Goal: Transaction & Acquisition: Purchase product/service

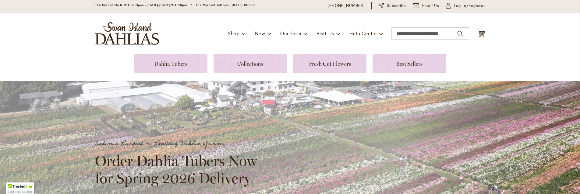
scroll to position [61, 0]
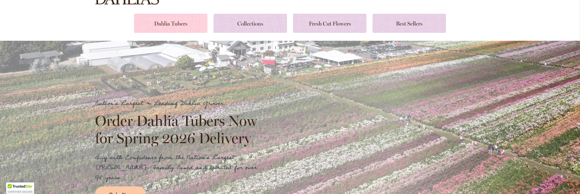
click at [165, 24] on link at bounding box center [170, 23] width 73 height 19
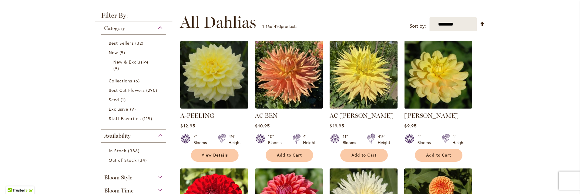
scroll to position [122, 0]
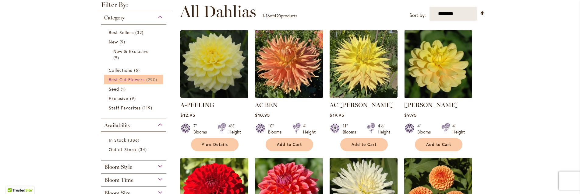
click at [129, 78] on span "Best Cut Flowers" at bounding box center [127, 80] width 36 height 6
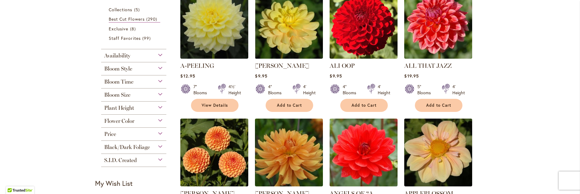
scroll to position [183, 0]
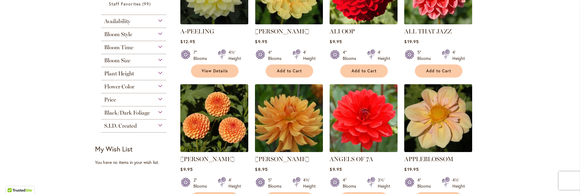
click at [159, 73] on div "Plant Height" at bounding box center [133, 72] width 65 height 10
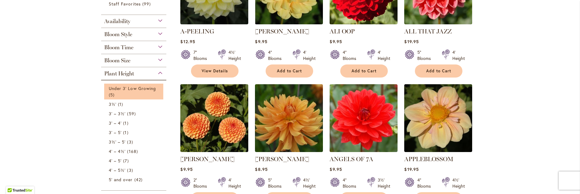
scroll to position [213, 0]
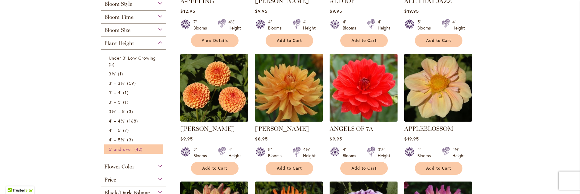
click at [125, 146] on span "5' and over" at bounding box center [121, 149] width 24 height 6
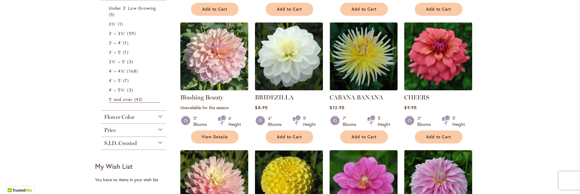
scroll to position [152, 0]
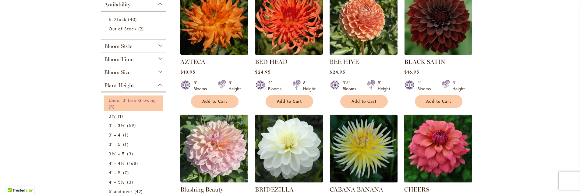
click at [113, 103] on span "Under 3' Low Growing" at bounding box center [132, 100] width 47 height 6
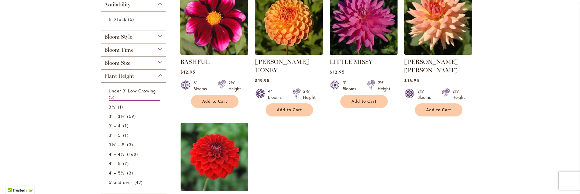
scroll to position [183, 0]
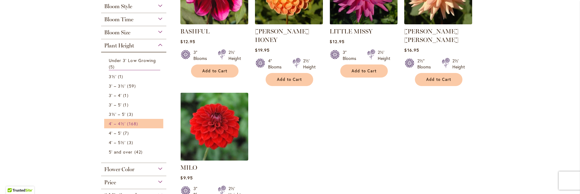
click at [124, 121] on link "4' – 4½' 168 items" at bounding box center [134, 124] width 51 height 6
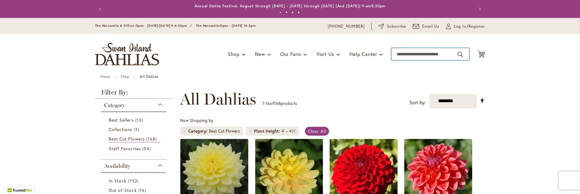
click at [422, 50] on input "Search" at bounding box center [430, 54] width 78 height 12
type input "**********"
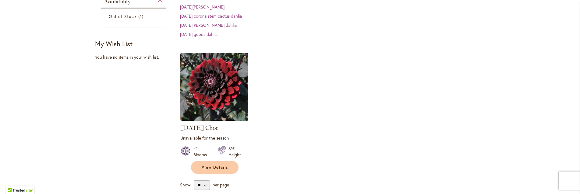
scroll to position [30, 0]
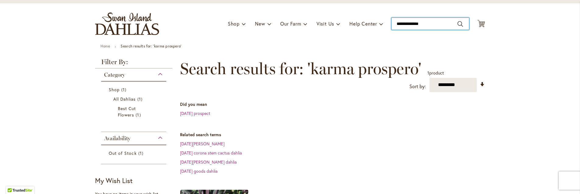
click at [434, 23] on input "**********" at bounding box center [430, 24] width 78 height 12
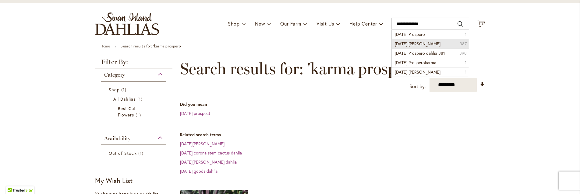
click at [414, 43] on span "karma prospero dahlia" at bounding box center [417, 44] width 46 height 6
type input "**********"
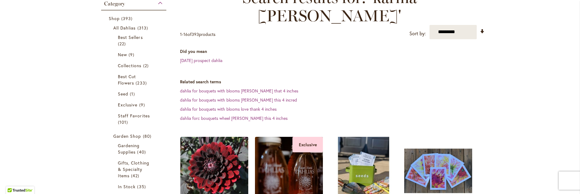
scroll to position [61, 0]
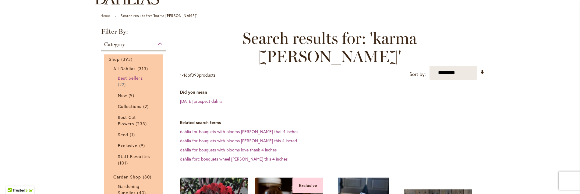
click at [124, 79] on span "Best Sellers" at bounding box center [130, 78] width 25 height 6
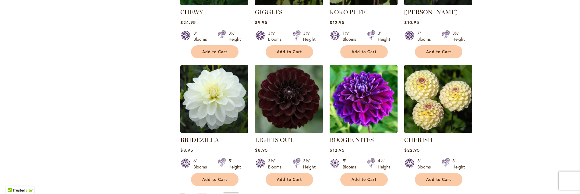
scroll to position [609, 0]
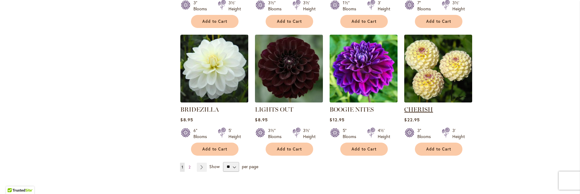
click at [413, 106] on link "CHERISH" at bounding box center [418, 109] width 29 height 7
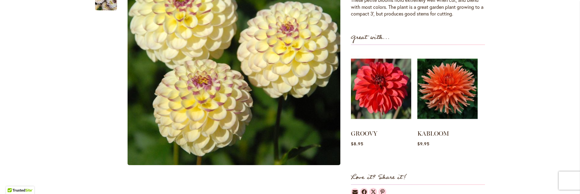
scroll to position [244, 0]
